Goal: Task Accomplishment & Management: Manage account settings

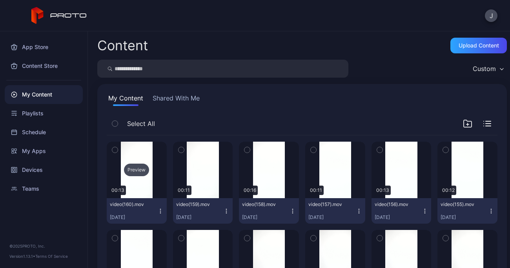
click at [136, 166] on div "Preview" at bounding box center [136, 170] width 25 height 13
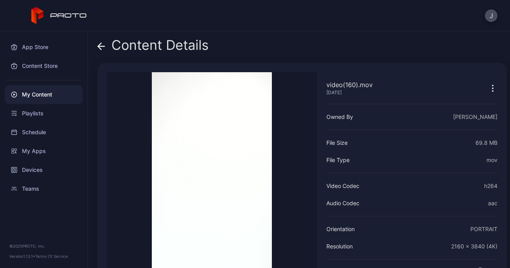
click at [98, 48] on icon at bounding box center [101, 46] width 8 height 8
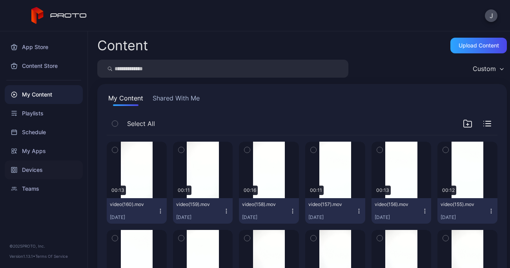
click at [29, 170] on div "Devices" at bounding box center [44, 170] width 78 height 19
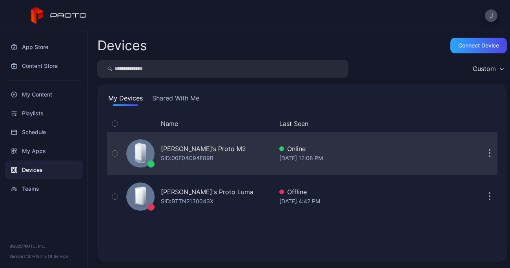
click at [179, 152] on div "Geminai’s Proto M2" at bounding box center [203, 148] width 85 height 9
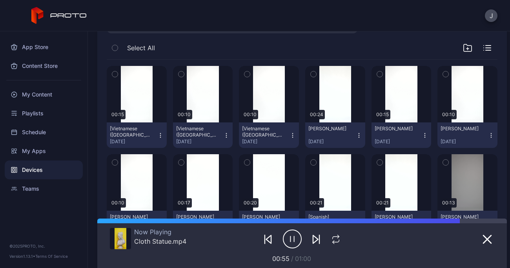
scroll to position [138, 0]
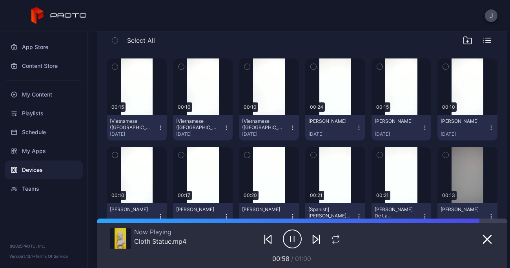
click at [159, 127] on icon "button" at bounding box center [160, 128] width 6 height 6
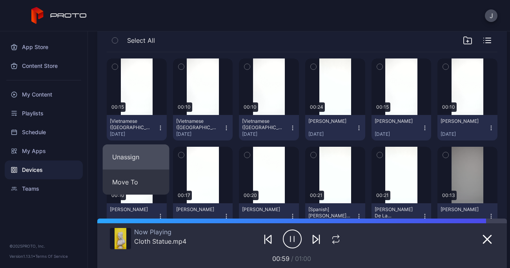
click at [135, 159] on button "Unassign" at bounding box center [136, 157] width 67 height 25
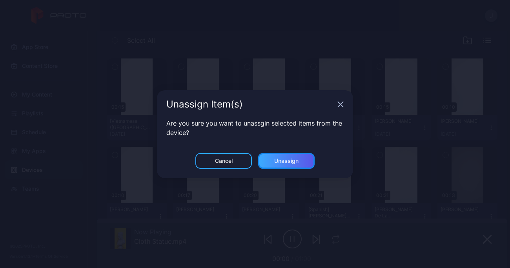
click at [280, 157] on div "Unassign" at bounding box center [286, 161] width 57 height 16
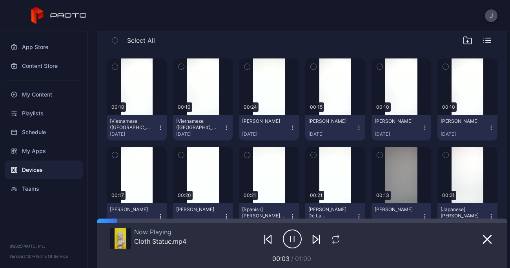
click at [160, 128] on icon "button" at bounding box center [160, 128] width 6 height 6
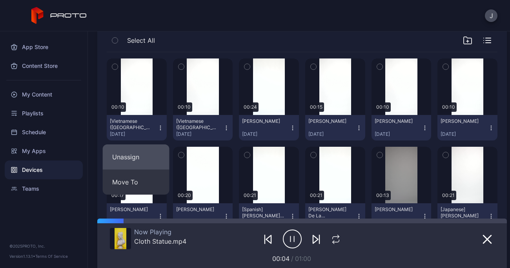
click at [144, 154] on button "Unassign" at bounding box center [136, 157] width 67 height 25
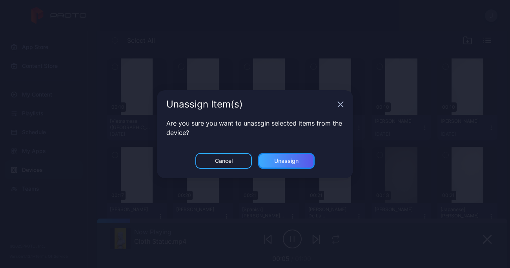
click at [306, 155] on div "Unassign" at bounding box center [286, 161] width 57 height 16
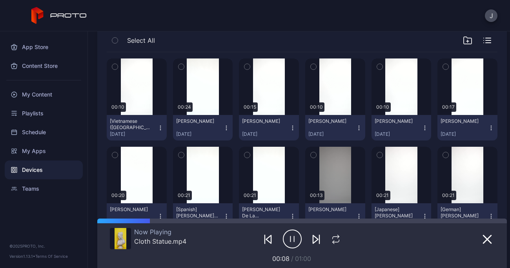
click at [159, 129] on icon "button" at bounding box center [160, 128] width 6 height 6
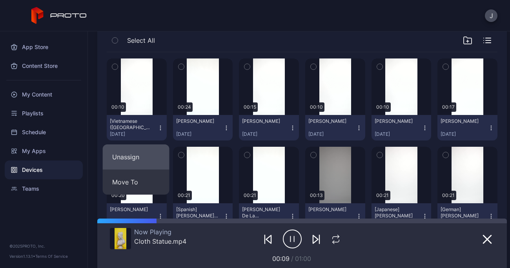
click at [141, 156] on button "Unassign" at bounding box center [136, 157] width 67 height 25
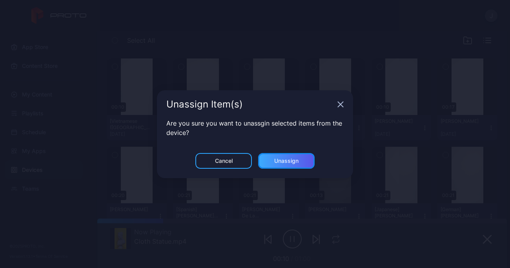
click at [290, 158] on div "Unassign" at bounding box center [286, 161] width 24 height 6
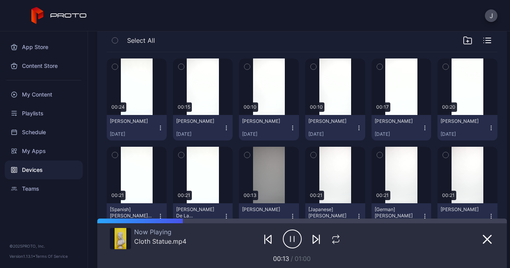
click at [227, 128] on icon "button" at bounding box center [227, 128] width 0 height 0
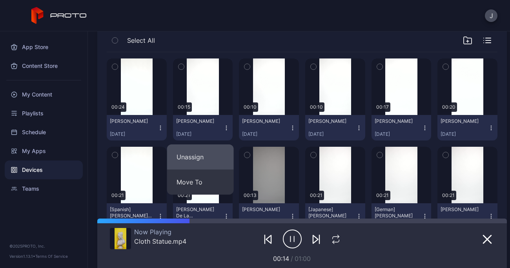
click at [199, 159] on button "Unassign" at bounding box center [200, 157] width 67 height 25
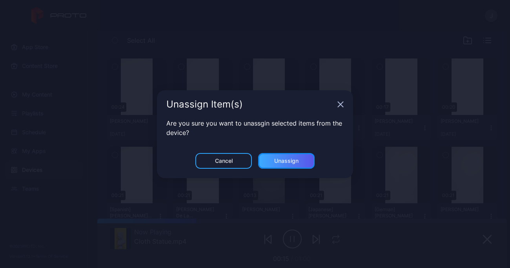
click at [286, 158] on div "Unassign" at bounding box center [286, 161] width 24 height 6
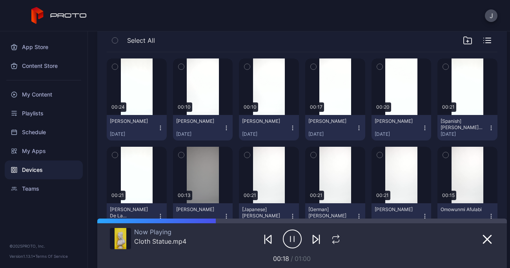
click at [226, 126] on icon "button" at bounding box center [226, 128] width 6 height 6
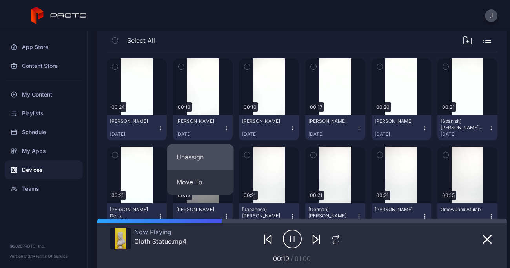
click at [191, 156] on button "Unassign" at bounding box center [200, 157] width 67 height 25
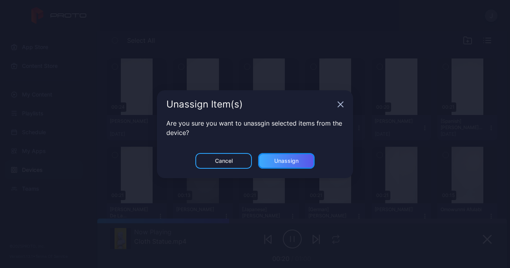
click at [291, 155] on div "Unassign" at bounding box center [286, 161] width 57 height 16
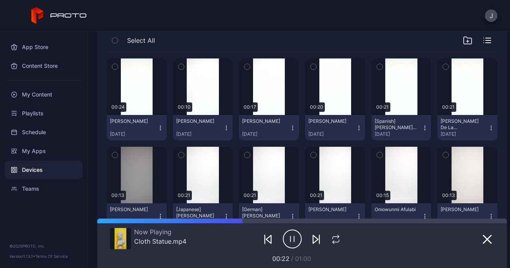
click at [224, 125] on icon "button" at bounding box center [226, 128] width 6 height 6
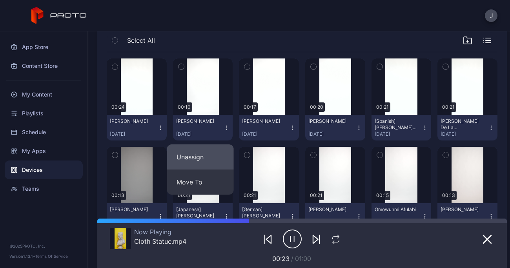
click at [206, 157] on button "Unassign" at bounding box center [200, 157] width 67 height 25
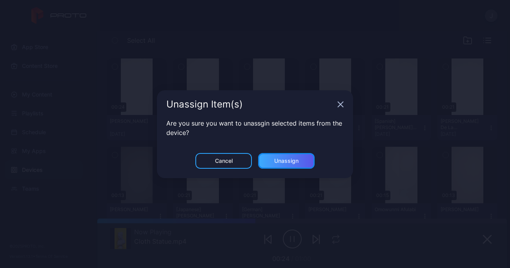
click at [289, 158] on div "Unassign" at bounding box center [286, 161] width 24 height 6
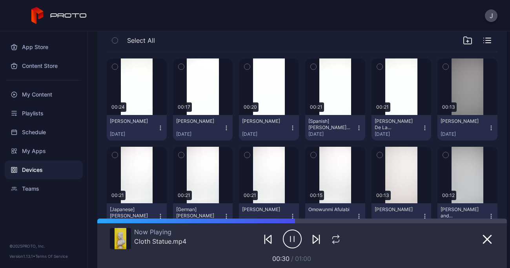
scroll to position [0, 0]
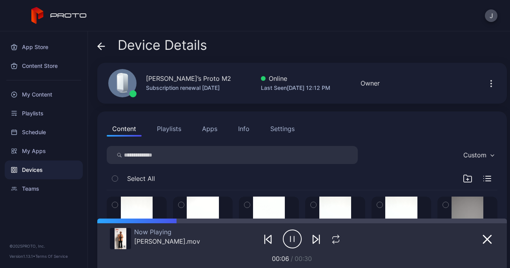
click at [404, 121] on div "Content Playlists Apps Info Settings" at bounding box center [302, 129] width 391 height 16
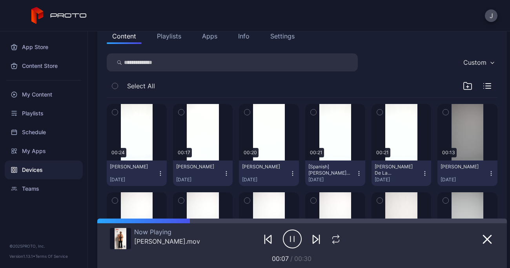
scroll to position [93, 0]
